Goal: Task Accomplishment & Management: Use online tool/utility

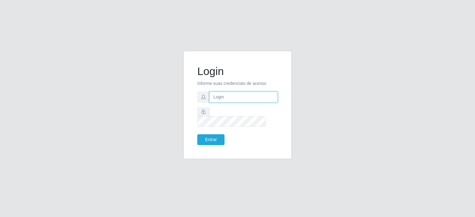
drag, startPoint x: 219, startPoint y: 99, endPoint x: 224, endPoint y: 107, distance: 10.3
click at [219, 99] on input "text" at bounding box center [243, 97] width 68 height 11
type input "[EMAIL_ADDRESS][DOMAIN_NAME]"
click at [264, 103] on input "[EMAIL_ADDRESS][DOMAIN_NAME]" at bounding box center [243, 97] width 68 height 11
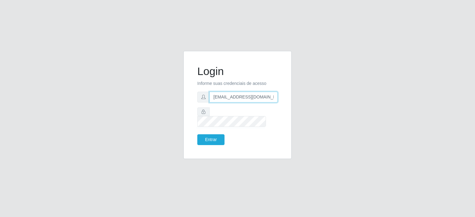
click at [264, 103] on input "[EMAIL_ADDRESS][DOMAIN_NAME]" at bounding box center [243, 97] width 68 height 11
click at [264, 103] on input "text" at bounding box center [243, 97] width 68 height 11
type input "[EMAIL_ADDRESS][DOMAIN_NAME]"
click at [213, 134] on button "Entrar" at bounding box center [210, 139] width 27 height 11
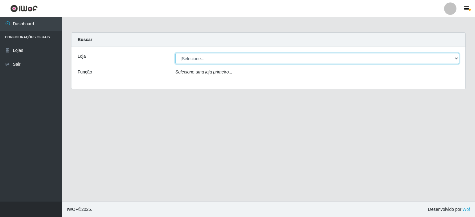
click at [227, 57] on select "[Selecione...] Corte Fácil - Unidade Planalto" at bounding box center [317, 58] width 284 height 11
select select "202"
click at [175, 53] on select "[Selecione...] Corte Fácil - Unidade Planalto" at bounding box center [317, 58] width 284 height 11
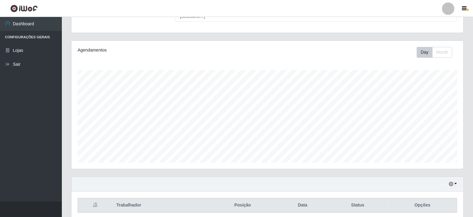
scroll to position [82, 0]
